Goal: Task Accomplishment & Management: Manage account settings

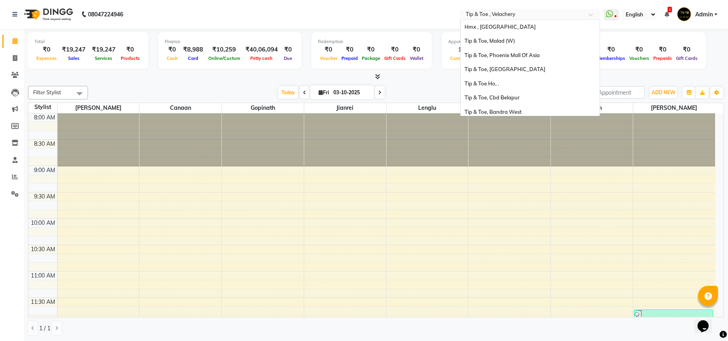
click at [560, 13] on input "text" at bounding box center [522, 15] width 116 height 8
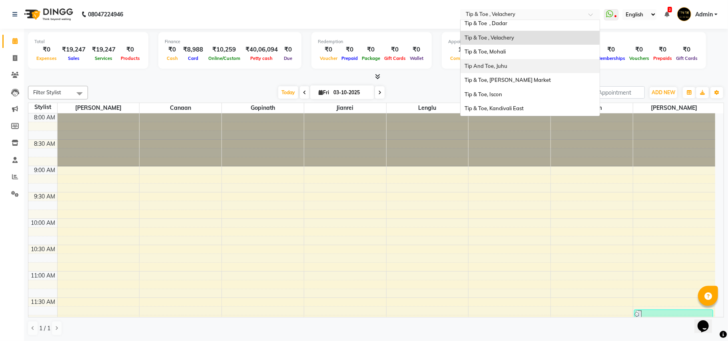
click at [496, 69] on span "Tip And Toe, Juhu" at bounding box center [485, 66] width 43 height 6
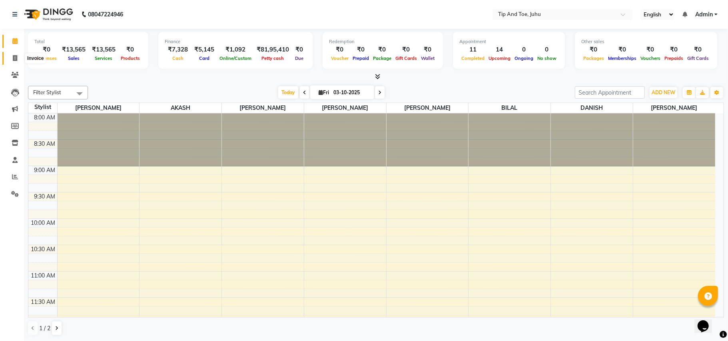
click at [16, 56] on icon at bounding box center [15, 58] width 4 height 6
select select "service"
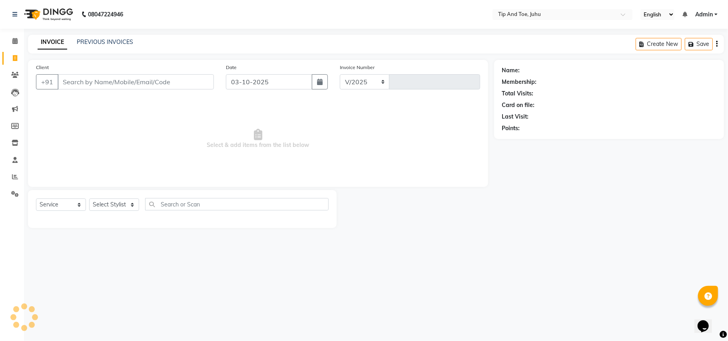
select select "5516"
type input "1901"
click at [118, 42] on link "PREVIOUS INVOICES" at bounding box center [105, 41] width 56 height 7
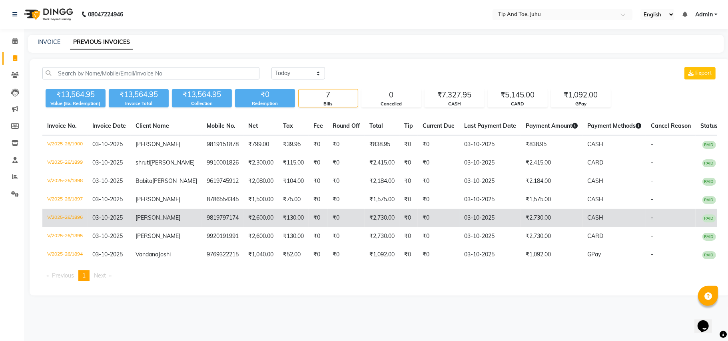
click at [243, 227] on td "₹2,600.00" at bounding box center [260, 218] width 35 height 18
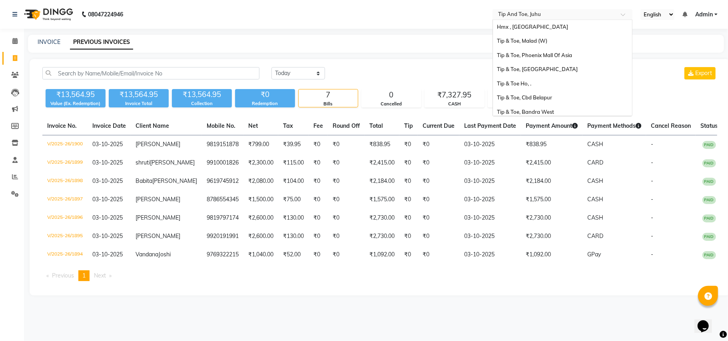
scroll to position [188, 0]
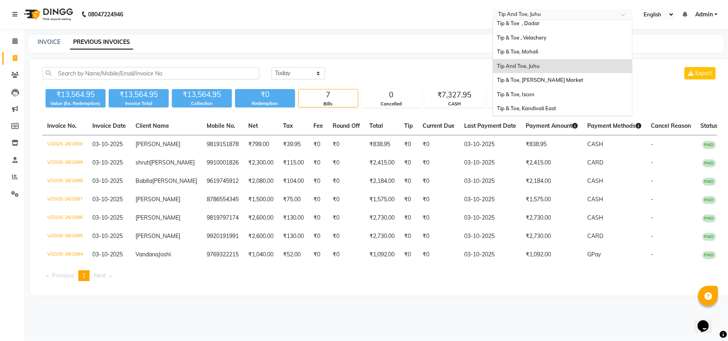
click at [556, 13] on input "text" at bounding box center [554, 15] width 116 height 8
click at [528, 53] on span "Tip & Toe, Mohali" at bounding box center [517, 51] width 41 height 6
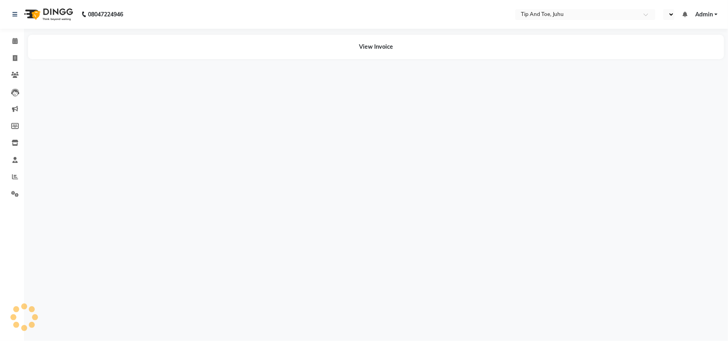
select select "en"
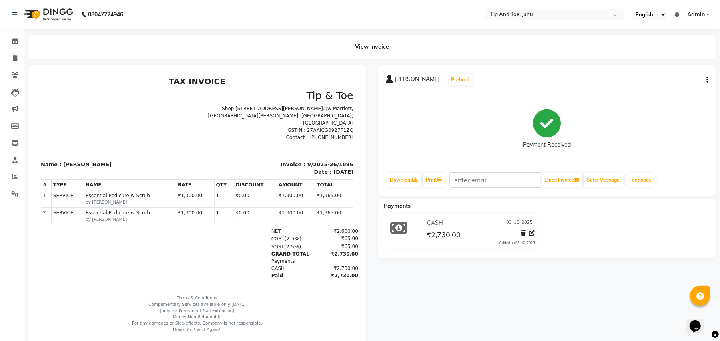
click at [707, 80] on icon "button" at bounding box center [707, 80] width 2 height 0
click at [660, 58] on div "Cancel Invoice" at bounding box center [667, 60] width 55 height 10
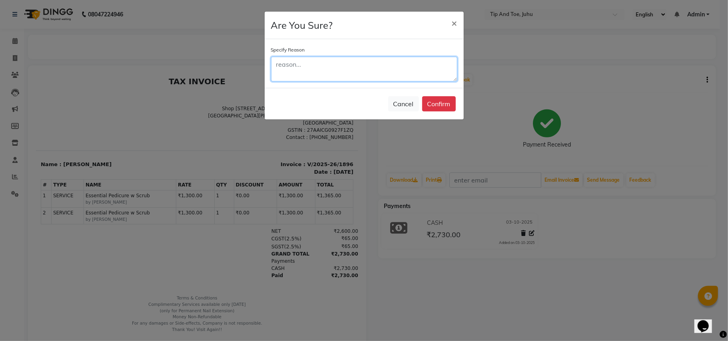
click at [396, 69] on textarea at bounding box center [364, 69] width 186 height 25
type textarea "wrong"
click at [445, 104] on button "Confirm" at bounding box center [439, 103] width 34 height 15
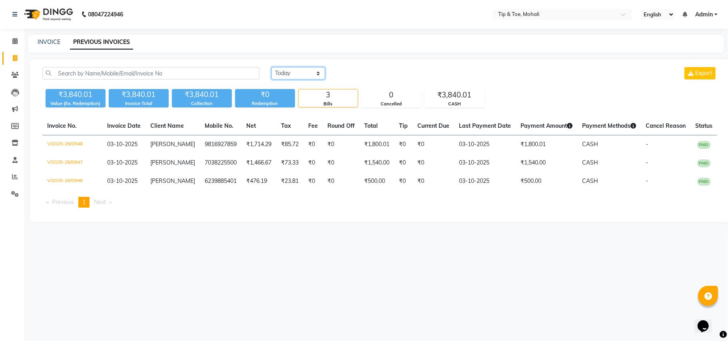
click at [298, 69] on select "[DATE] [DATE] Custom Range" at bounding box center [298, 73] width 54 height 12
select select "range"
click at [271, 67] on select "[DATE] [DATE] Custom Range" at bounding box center [298, 73] width 54 height 12
click at [381, 77] on input "03-10-2025" at bounding box center [363, 73] width 56 height 11
select select "10"
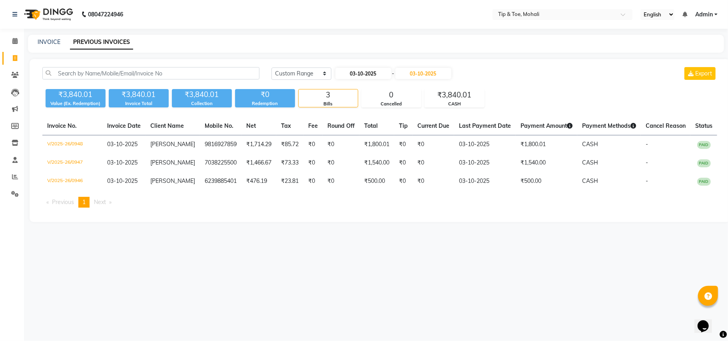
select select "2025"
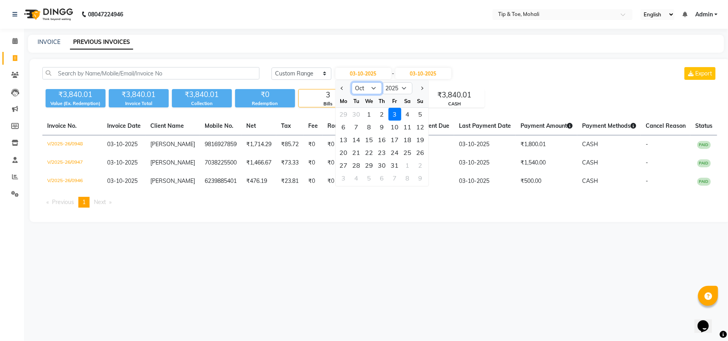
click at [373, 89] on select "Jan Feb Mar Apr May Jun [DATE] Aug Sep Oct Nov Dec" at bounding box center [366, 88] width 30 height 12
select select "8"
click at [351, 82] on select "Jan Feb Mar Apr May Jun [DATE] Aug Sep Oct Nov Dec" at bounding box center [366, 88] width 30 height 12
click at [397, 111] on div "1" at bounding box center [394, 114] width 13 height 13
type input "[DATE]"
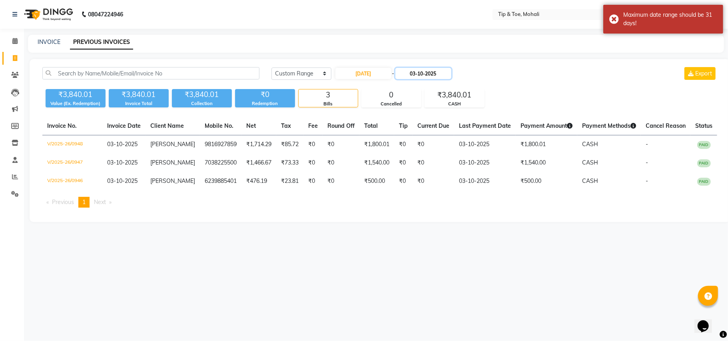
click at [443, 72] on input "03-10-2025" at bounding box center [423, 73] width 56 height 11
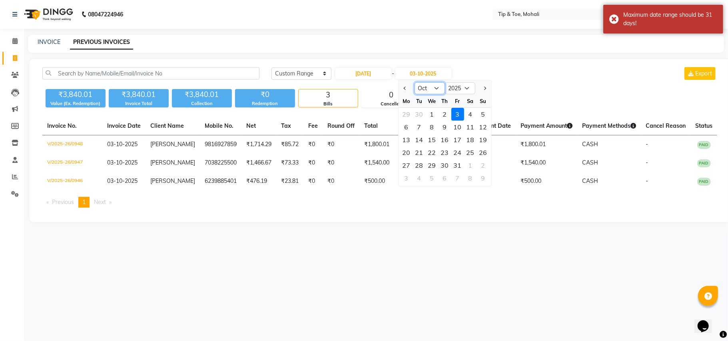
click at [437, 91] on select "Aug Sep Oct Nov Dec" at bounding box center [430, 88] width 30 height 12
select select "8"
click at [415, 82] on select "Aug Sep Oct Nov Dec" at bounding box center [430, 88] width 30 height 12
click at [458, 116] on div "1" at bounding box center [457, 114] width 13 height 13
type input "[DATE]"
